Goal: Find specific page/section: Find specific page/section

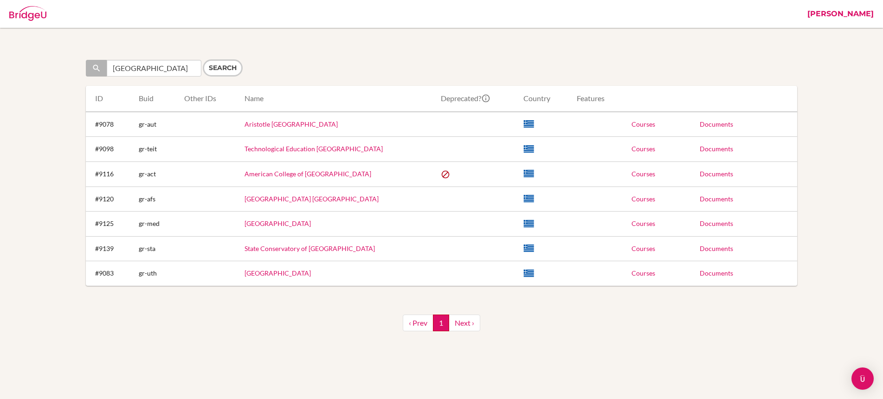
click at [840, 20] on link "[PERSON_NAME]" at bounding box center [841, 14] width 76 height 28
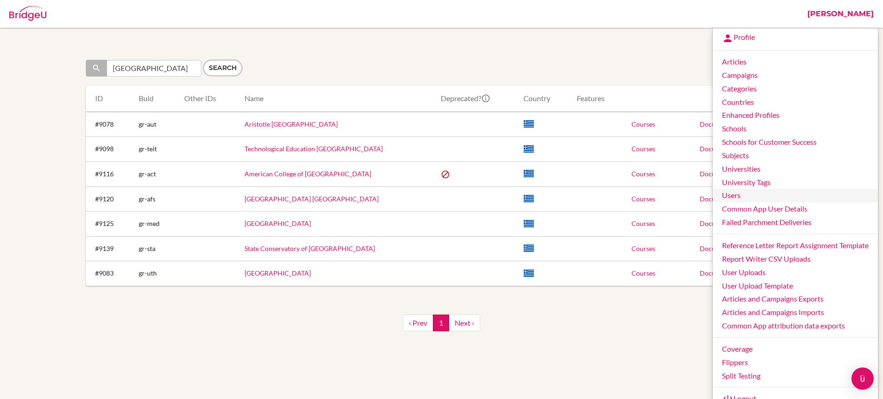
click at [742, 195] on link "Users" at bounding box center [795, 195] width 165 height 13
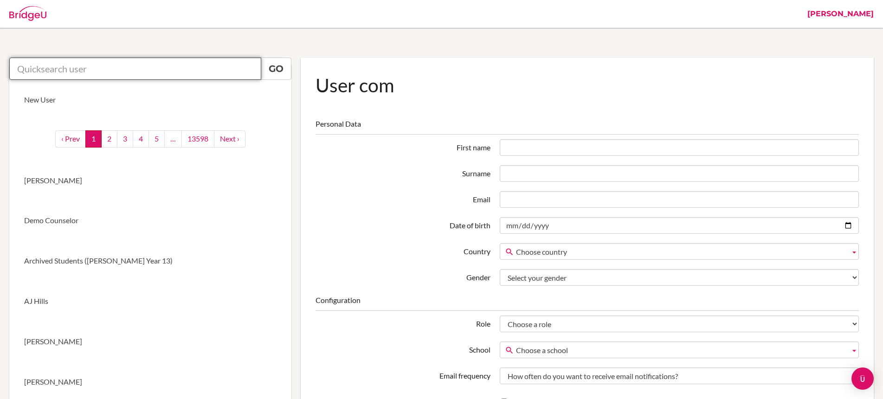
drag, startPoint x: 0, startPoint y: 0, endPoint x: 166, endPoint y: 66, distance: 178.5
click at [166, 66] on input "text" at bounding box center [135, 69] width 252 height 22
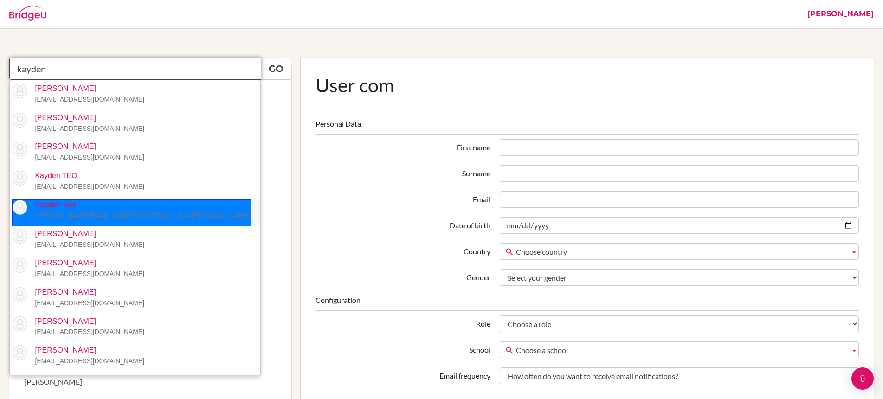
click at [123, 207] on p "Kayden Test stephanie.wilkin+kayden@bridge-u.com" at bounding box center [138, 210] width 223 height 21
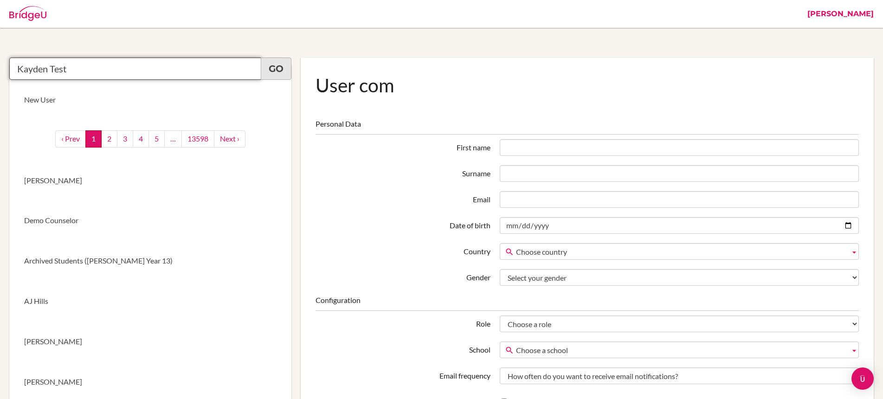
type input "Kayden Test"
click at [285, 69] on link "Go" at bounding box center [276, 69] width 31 height 22
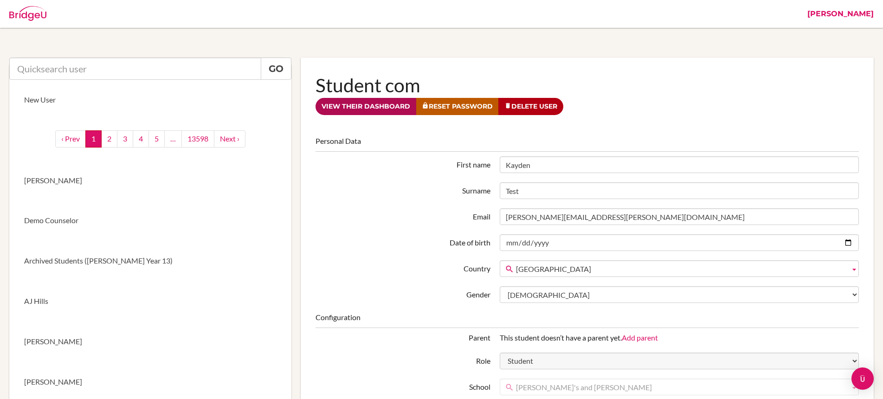
click at [370, 103] on link "View their dashboard" at bounding box center [366, 106] width 101 height 17
